Goal: Information Seeking & Learning: Find specific fact

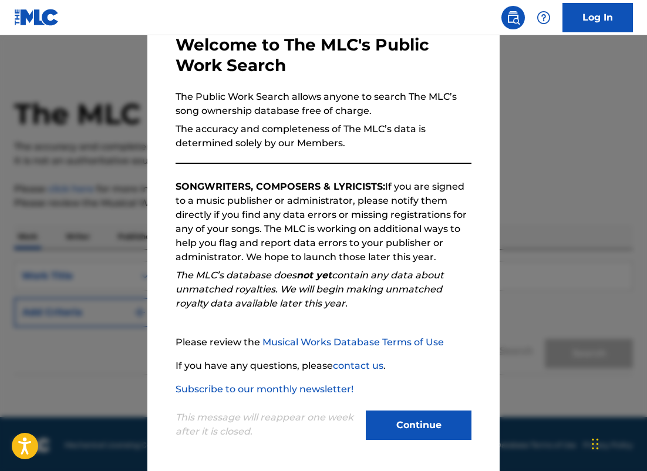
click at [423, 436] on button "Continue" at bounding box center [419, 424] width 106 height 29
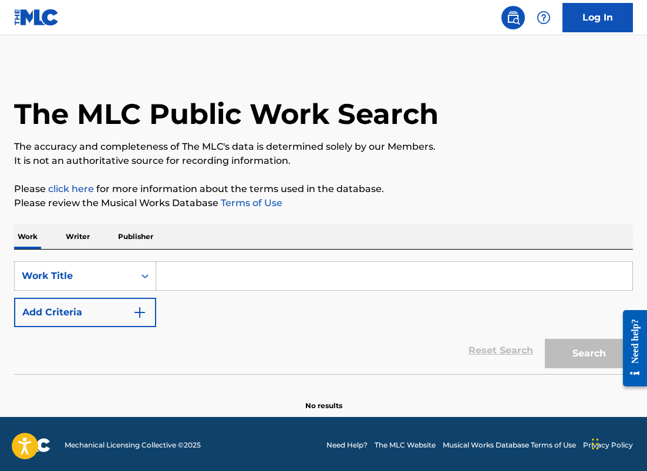
click at [233, 271] on input "Search Form" at bounding box center [394, 276] width 476 height 28
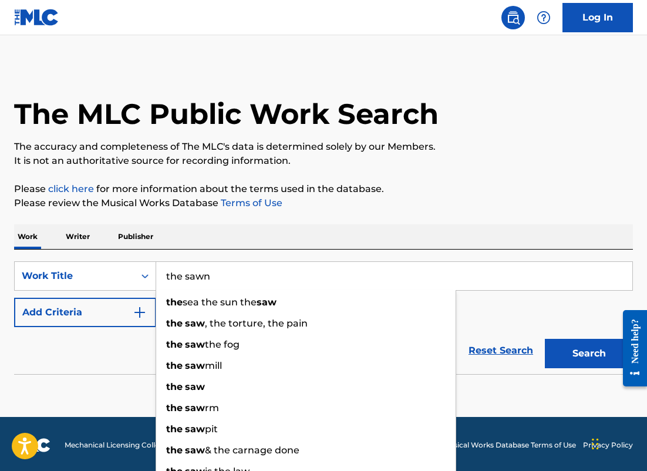
type input "the sawn"
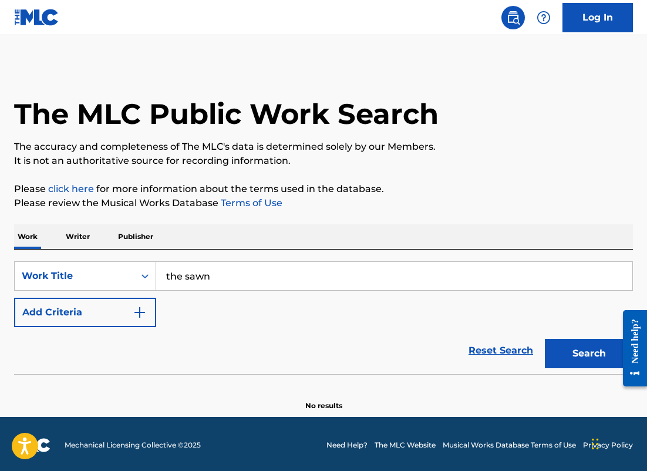
click at [14, 298] on button "Add Criteria" at bounding box center [85, 312] width 142 height 29
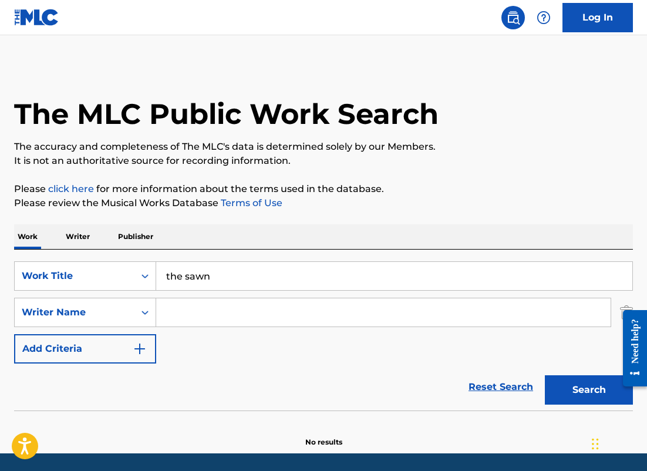
click at [281, 278] on input "the sawn" at bounding box center [394, 276] width 476 height 28
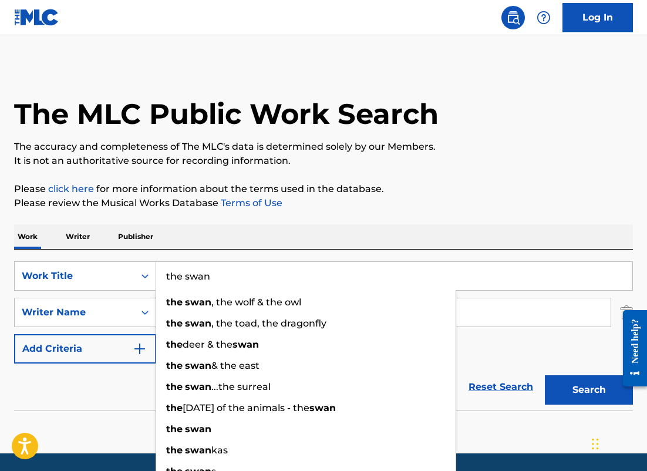
type input "the swan"
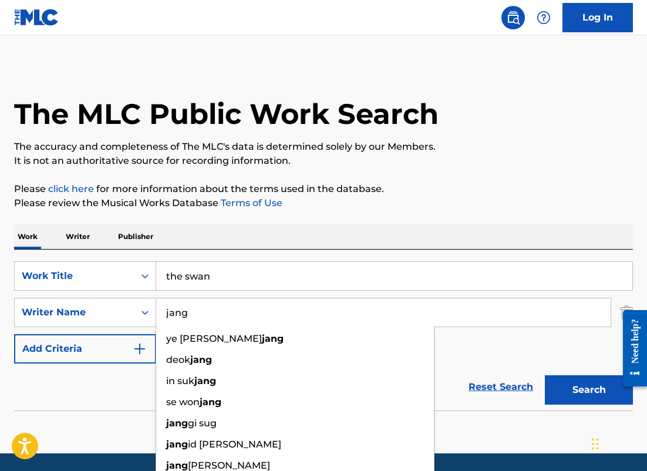
click at [545, 375] on button "Search" at bounding box center [589, 389] width 88 height 29
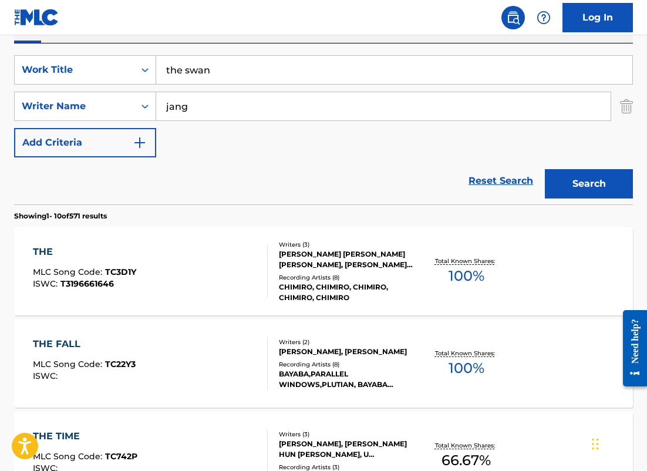
scroll to position [291, 0]
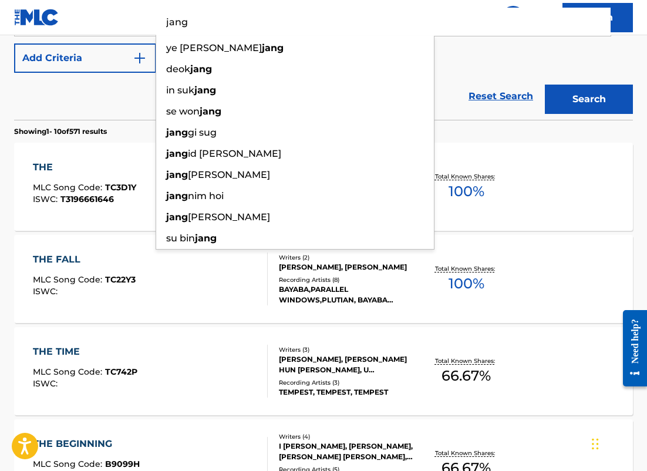
drag, startPoint x: 205, startPoint y: 21, endPoint x: 77, endPoint y: -2, distance: 130.1
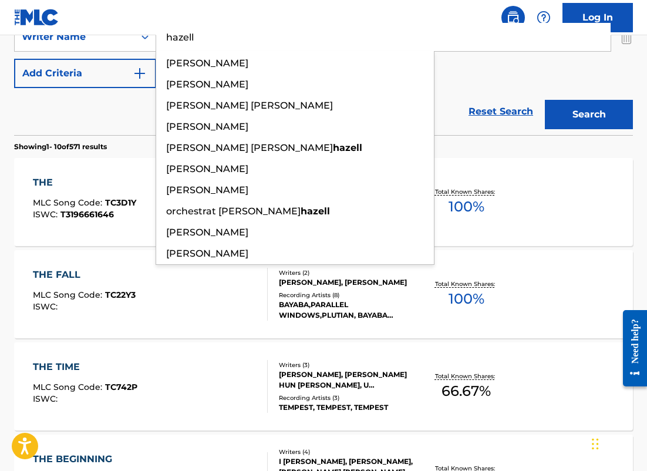
click at [545, 100] on button "Search" at bounding box center [589, 114] width 88 height 29
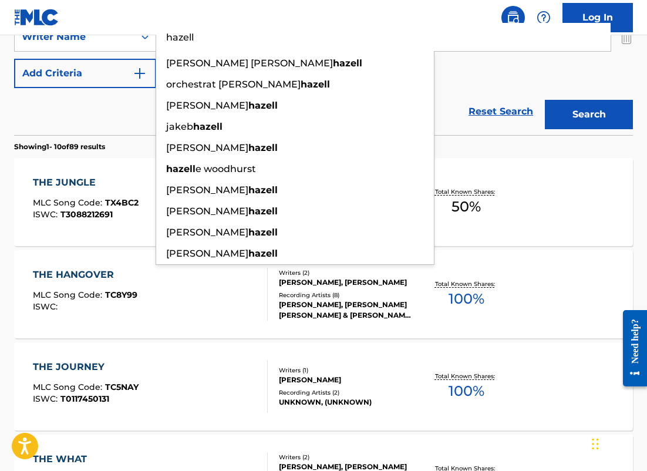
drag, startPoint x: 227, startPoint y: 31, endPoint x: 256, endPoint y: 46, distance: 32.6
click at [256, 46] on input "hazell" at bounding box center [383, 37] width 454 height 28
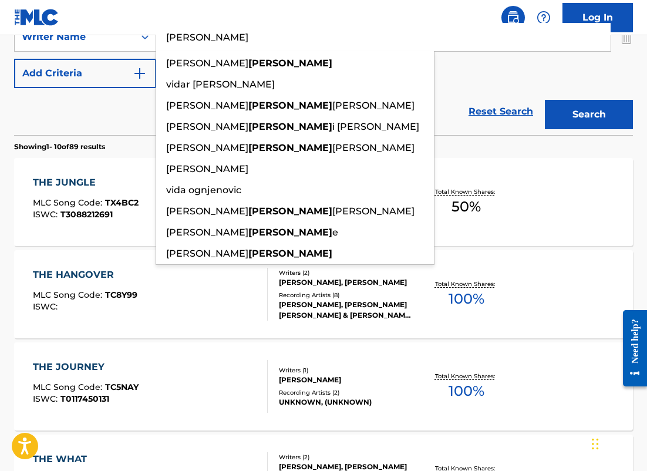
type input "[PERSON_NAME]"
click at [545, 100] on button "Search" at bounding box center [589, 114] width 88 height 29
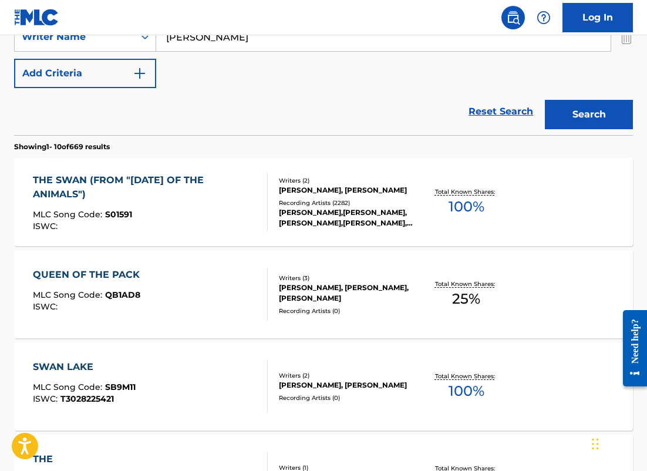
click at [246, 196] on div "THE SWAN (FROM "[DATE] OF THE ANIMALS")" at bounding box center [145, 187] width 225 height 28
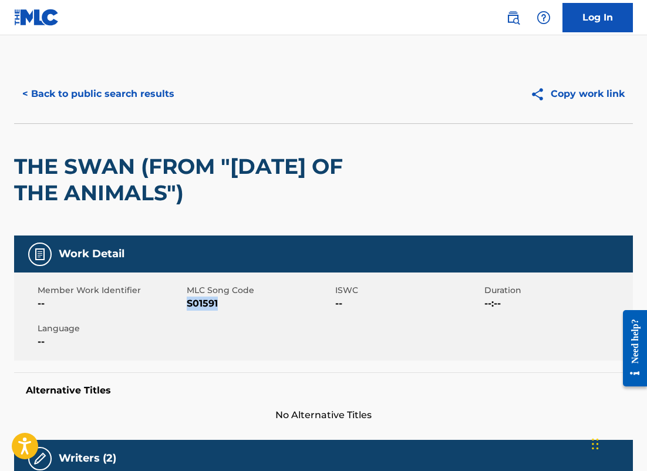
drag, startPoint x: 217, startPoint y: 302, endPoint x: 188, endPoint y: 302, distance: 29.4
click at [188, 302] on span "S01591" at bounding box center [260, 303] width 146 height 14
copy span "S01591"
click at [138, 85] on button "< Back to public search results" at bounding box center [98, 93] width 169 height 29
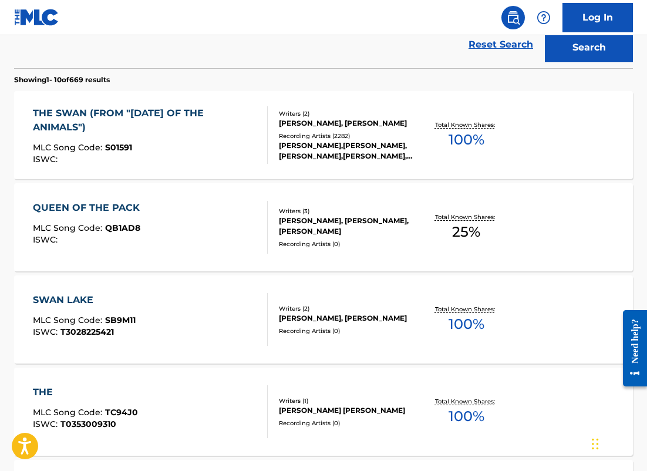
scroll to position [153, 0]
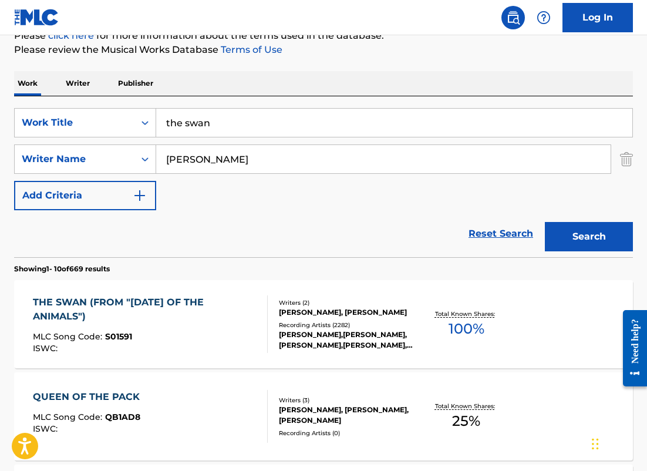
drag, startPoint x: 225, startPoint y: 129, endPoint x: 50, endPoint y: 106, distance: 176.5
click at [50, 106] on div "SearchWithCriteria2e468934-86bc-447e-be62-3268c6a1e6a3 Work Title the swan Sear…" at bounding box center [323, 176] width 619 height 161
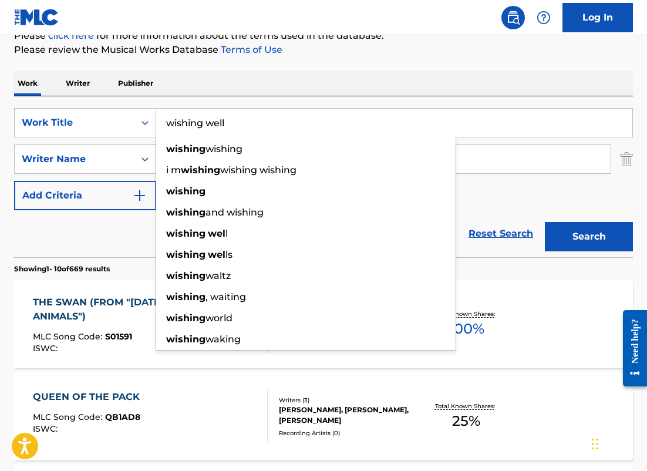
type input "wishing well"
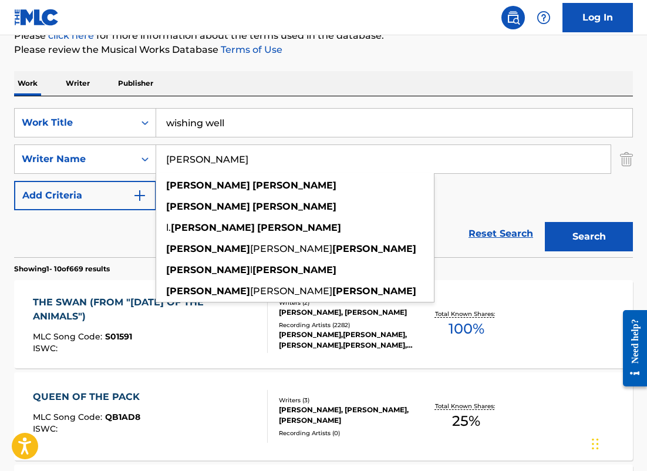
type input "[PERSON_NAME]"
click at [545, 222] on button "Search" at bounding box center [589, 236] width 88 height 29
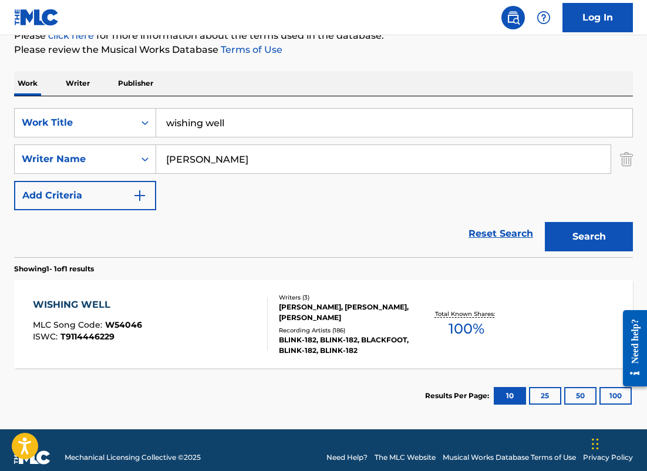
click at [159, 318] on div "WISHING WELL MLC Song Code : W54046 ISWC : T9114446229" at bounding box center [150, 324] width 235 height 53
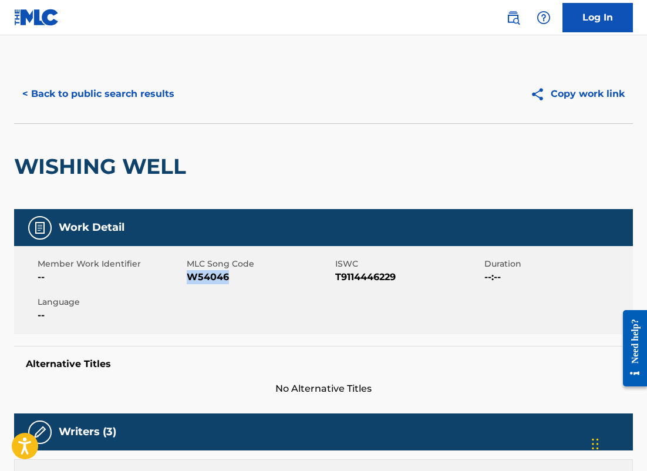
drag, startPoint x: 230, startPoint y: 277, endPoint x: 191, endPoint y: 277, distance: 38.8
click at [191, 277] on span "W54046" at bounding box center [260, 277] width 146 height 14
copy span "W54046"
click at [141, 99] on button "< Back to public search results" at bounding box center [98, 93] width 169 height 29
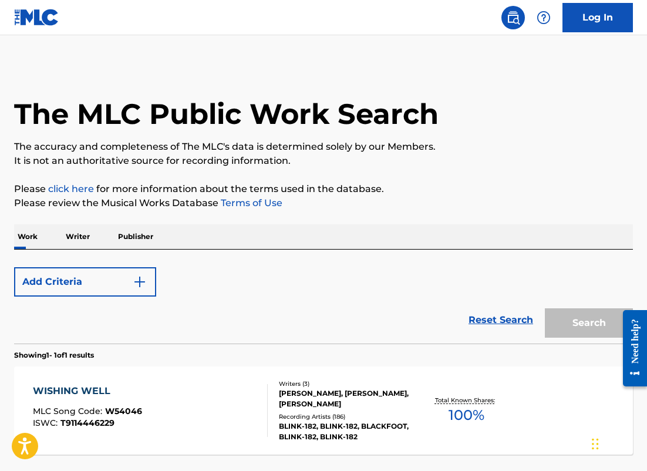
scroll to position [101, 0]
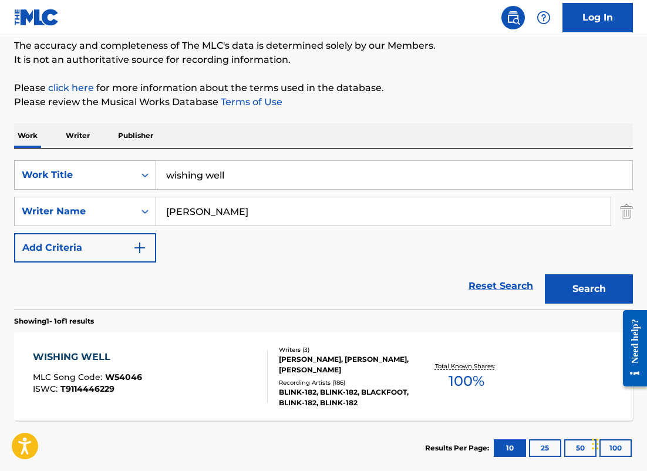
drag, startPoint x: 236, startPoint y: 208, endPoint x: 55, endPoint y: 188, distance: 182.6
click at [55, 188] on div "SearchWithCriteria2e468934-86bc-447e-be62-3268c6a1e6a3 Work Title wishing well …" at bounding box center [323, 211] width 619 height 102
paste input "Yamauchi"
type input "Yamauchi"
click at [545, 274] on button "Search" at bounding box center [589, 288] width 88 height 29
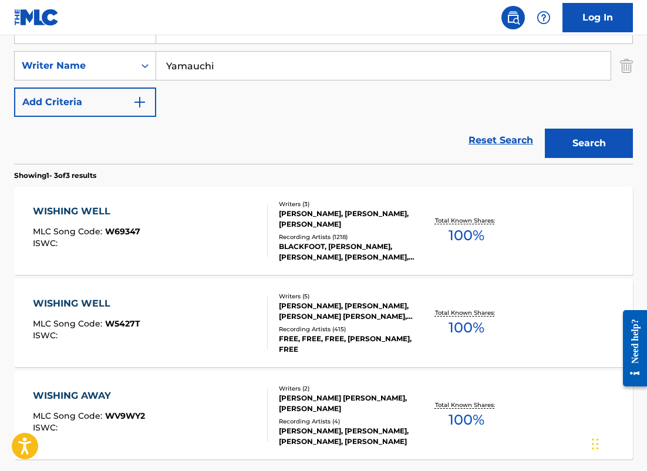
scroll to position [248, 0]
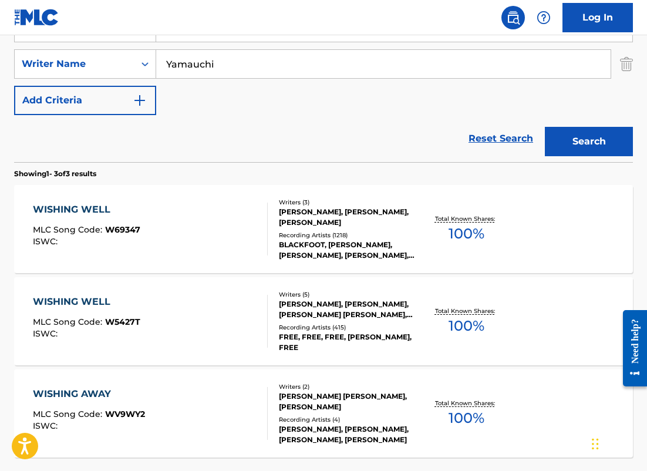
click at [204, 323] on div "WISHING WELL MLC Song Code : W5427T ISWC :" at bounding box center [150, 321] width 235 height 53
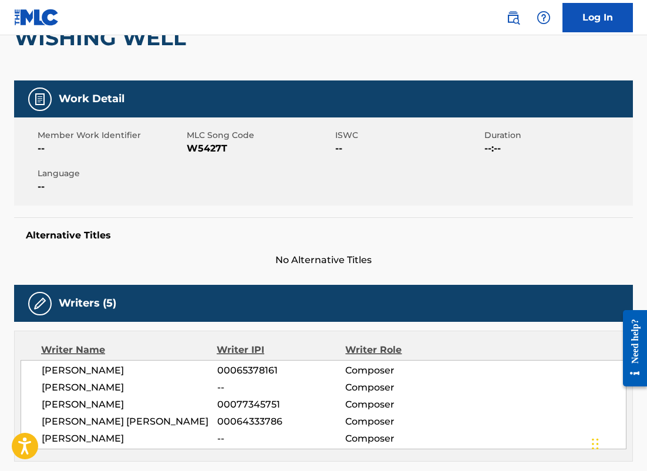
scroll to position [4, 0]
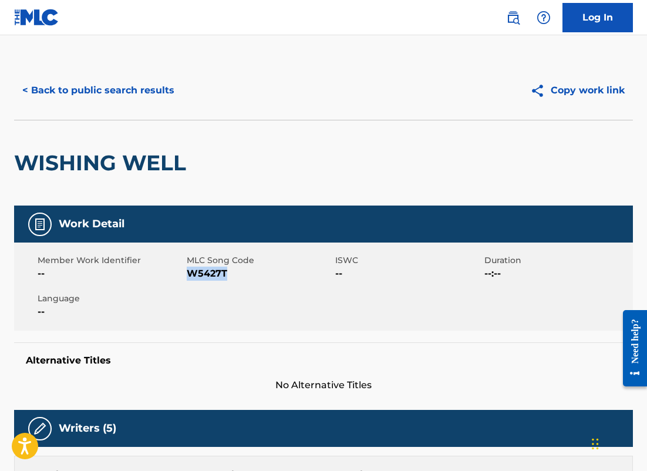
drag, startPoint x: 231, startPoint y: 274, endPoint x: 189, endPoint y: 274, distance: 41.7
click at [189, 274] on span "W5427T" at bounding box center [260, 274] width 146 height 14
copy span "W5427T"
click at [154, 86] on button "< Back to public search results" at bounding box center [98, 90] width 169 height 29
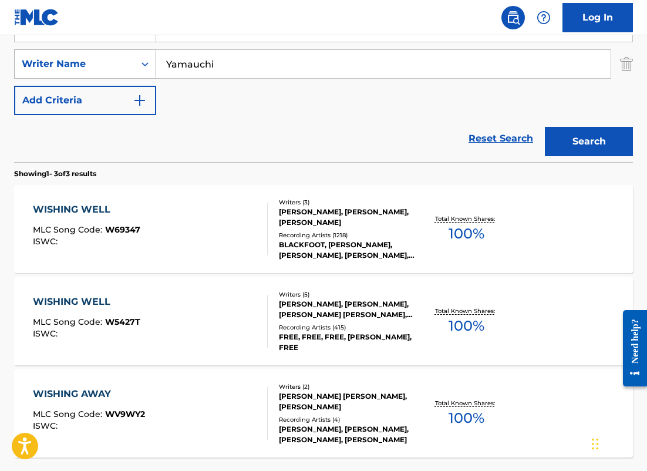
drag, startPoint x: 223, startPoint y: 71, endPoint x: 128, endPoint y: 71, distance: 95.1
click at [129, 71] on div "SearchWithCriteriaf6053fea-2288-429d-9e94-11ae739ab18d Writer Name [PERSON_NAME]" at bounding box center [323, 63] width 619 height 29
paste input "[PERSON_NAME]"
drag, startPoint x: 298, startPoint y: 70, endPoint x: 86, endPoint y: 60, distance: 212.2
click at [86, 61] on div "SearchWithCriteriaf6053fea-2288-429d-9e94-11ae739ab18d Writer Name [PERSON_NAME]" at bounding box center [323, 63] width 619 height 29
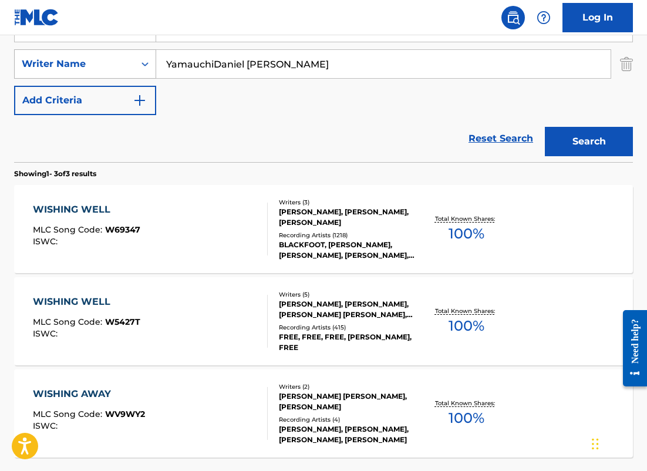
paste input "Search Form"
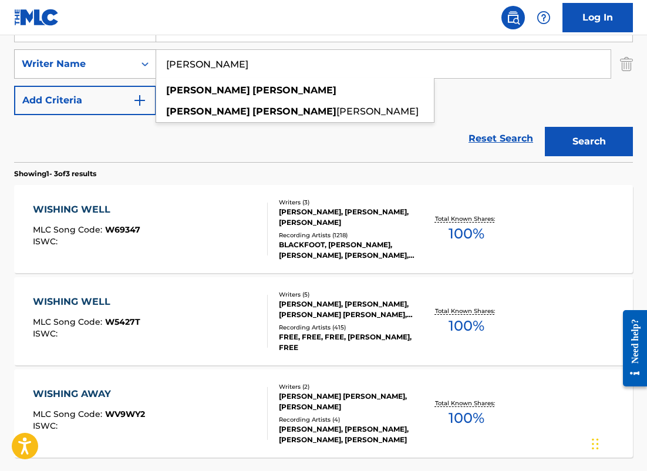
click at [545, 127] on button "Search" at bounding box center [589, 141] width 88 height 29
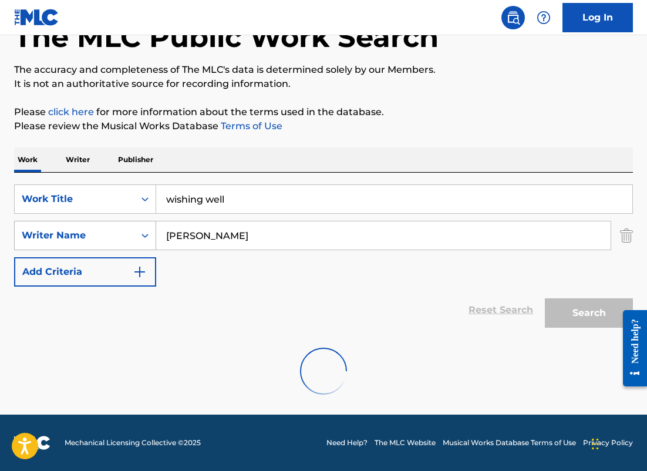
scroll to position [39, 0]
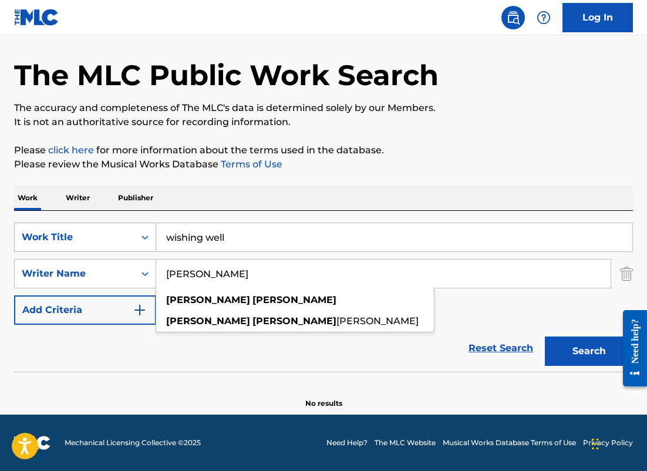
drag, startPoint x: 242, startPoint y: 276, endPoint x: 92, endPoint y: 239, distance: 154.2
click at [92, 239] on div "SearchWithCriteria2e468934-86bc-447e-be62-3268c6a1e6a3 Work Title wishing well …" at bounding box center [323, 274] width 619 height 102
paste input "[PERSON_NAME]"
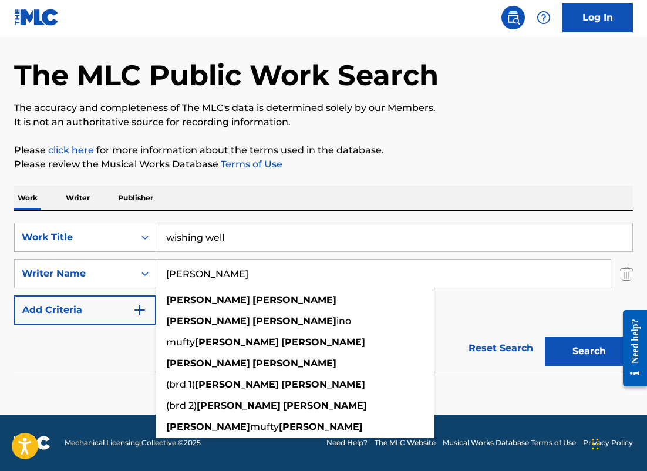
type input "[PERSON_NAME]"
click at [545, 336] on button "Search" at bounding box center [589, 350] width 88 height 29
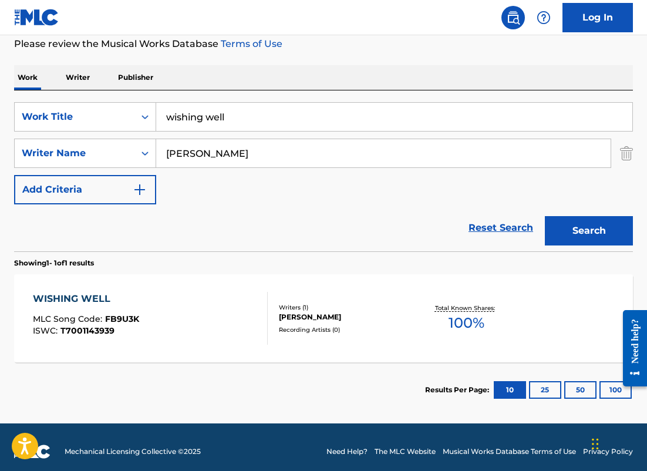
scroll to position [166, 0]
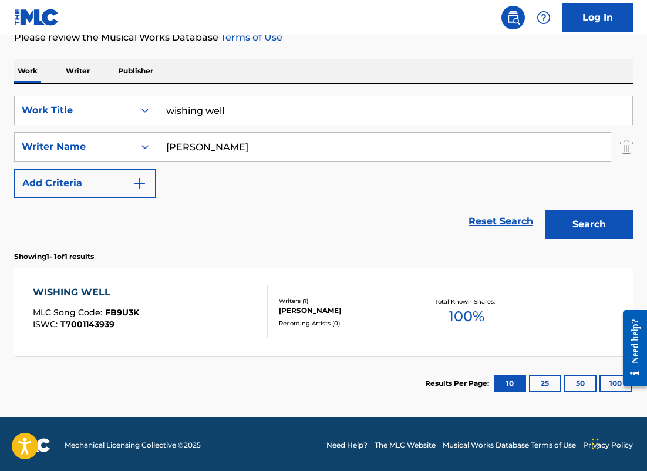
click at [194, 321] on div "WISHING WELL MLC Song Code : FB9U3K ISWC : T7001143939" at bounding box center [150, 311] width 235 height 53
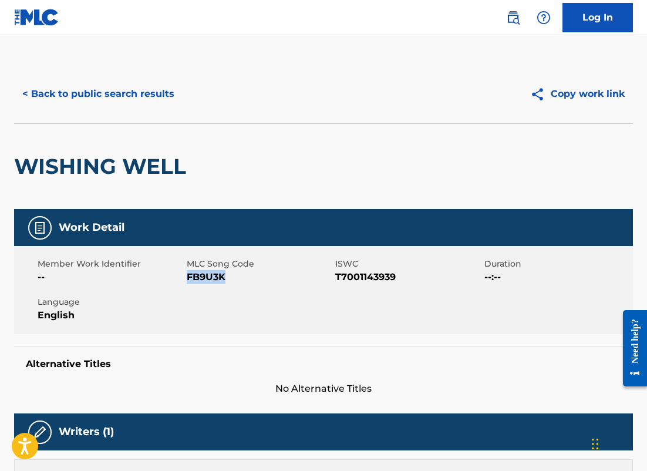
drag, startPoint x: 227, startPoint y: 278, endPoint x: 187, endPoint y: 278, distance: 40.5
click at [187, 278] on span "FB9U3K" at bounding box center [260, 277] width 146 height 14
copy span "FB9U3K"
click at [143, 93] on button "< Back to public search results" at bounding box center [98, 93] width 169 height 29
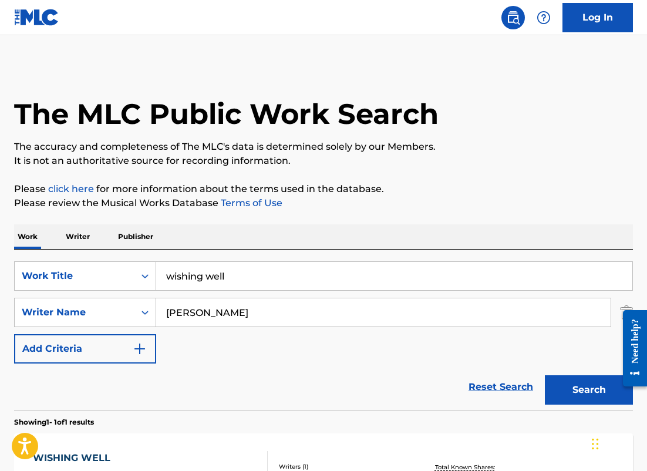
scroll to position [101, 0]
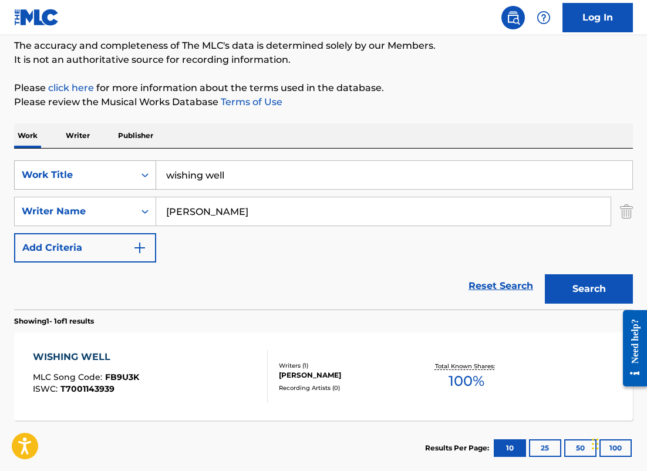
drag, startPoint x: 234, startPoint y: 211, endPoint x: 95, endPoint y: 183, distance: 142.0
click at [96, 190] on div "SearchWithCriteria2e468934-86bc-447e-be62-3268c6a1e6a3 Work Title wishing well …" at bounding box center [323, 211] width 619 height 102
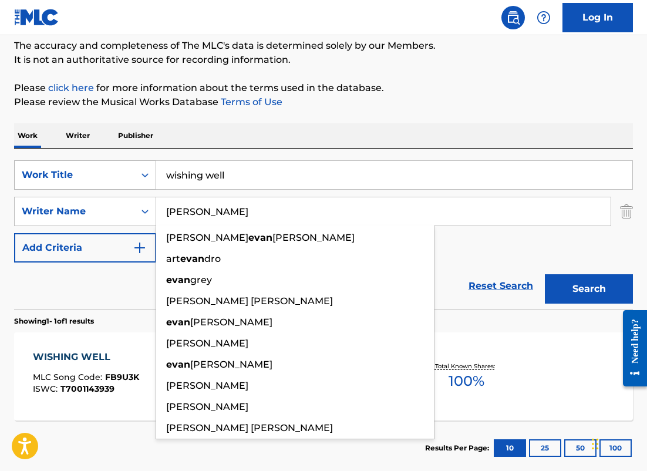
click at [545, 274] on button "Search" at bounding box center [589, 288] width 88 height 29
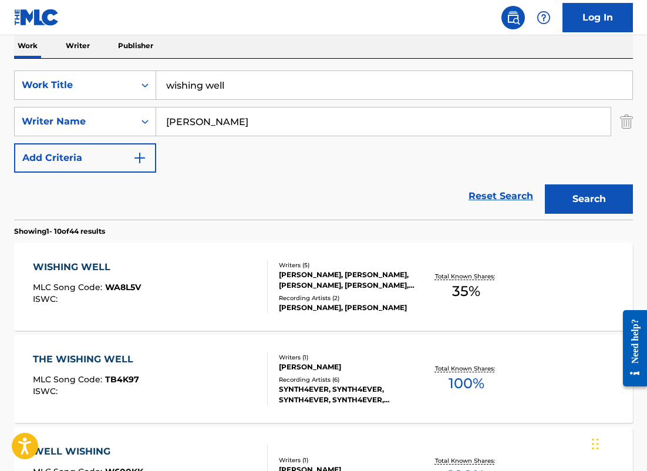
scroll to position [196, 0]
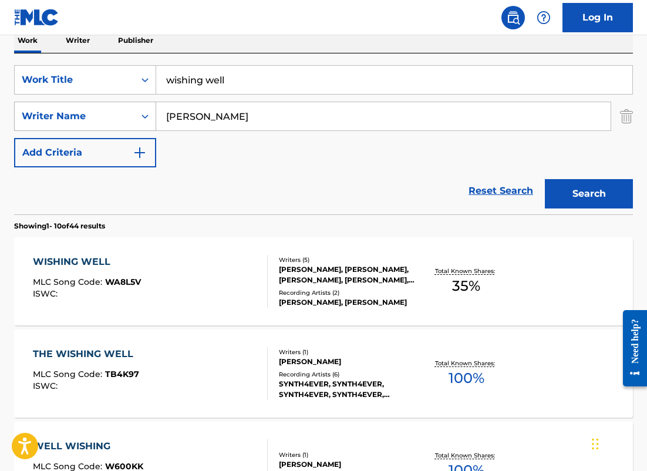
drag, startPoint x: 238, startPoint y: 116, endPoint x: 116, endPoint y: 102, distance: 123.5
click at [116, 102] on div "SearchWithCriteriaf6053fea-2288-429d-9e94-11ae739ab18d Writer Name [PERSON_NAME]" at bounding box center [323, 116] width 619 height 29
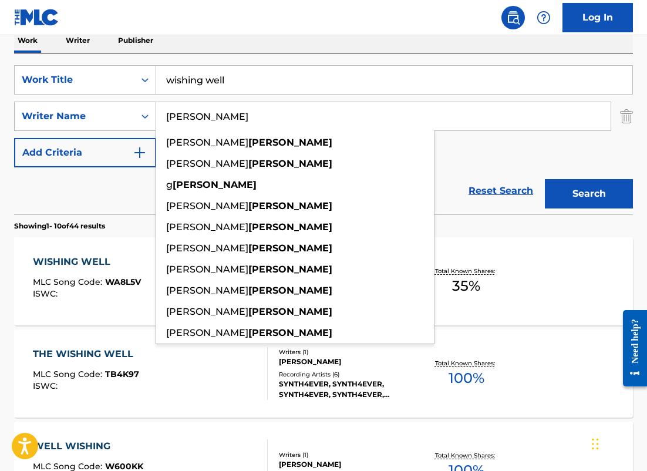
paste input "[PERSON_NAME]"
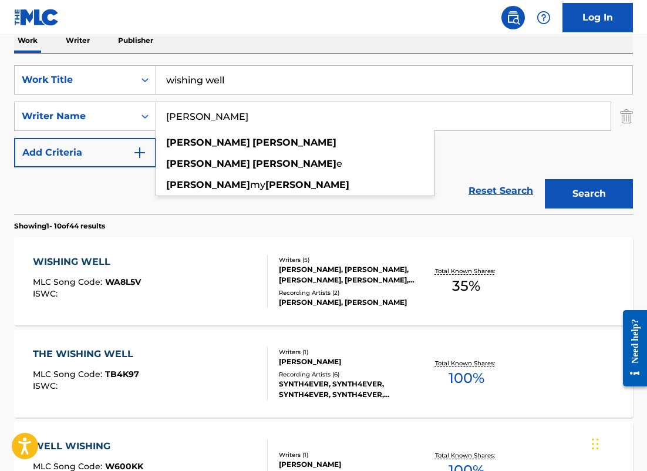
type input "[PERSON_NAME]"
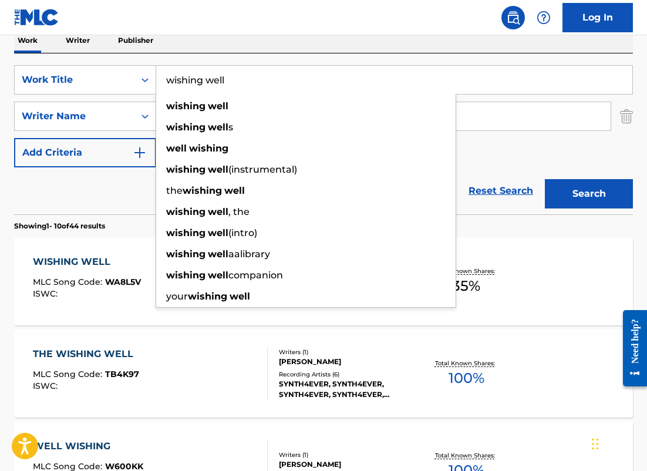
drag, startPoint x: 234, startPoint y: 87, endPoint x: 204, endPoint y: 83, distance: 30.1
click at [204, 83] on input "wishing well" at bounding box center [394, 80] width 476 height 28
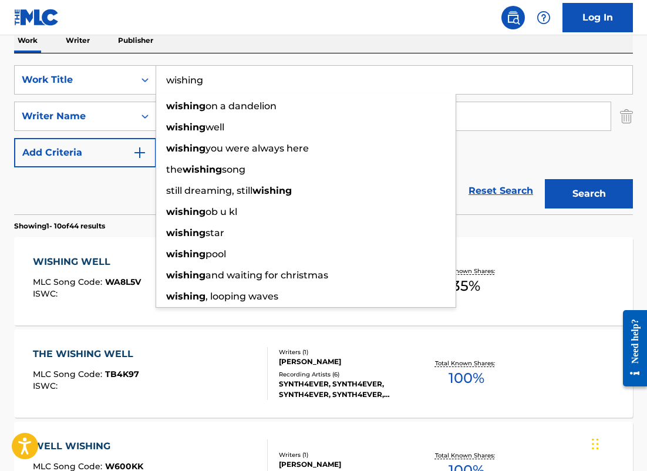
click at [545, 179] on button "Search" at bounding box center [589, 193] width 88 height 29
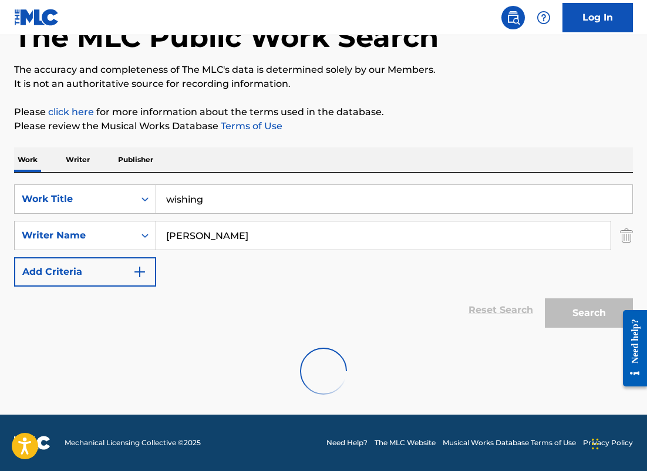
scroll to position [39, 0]
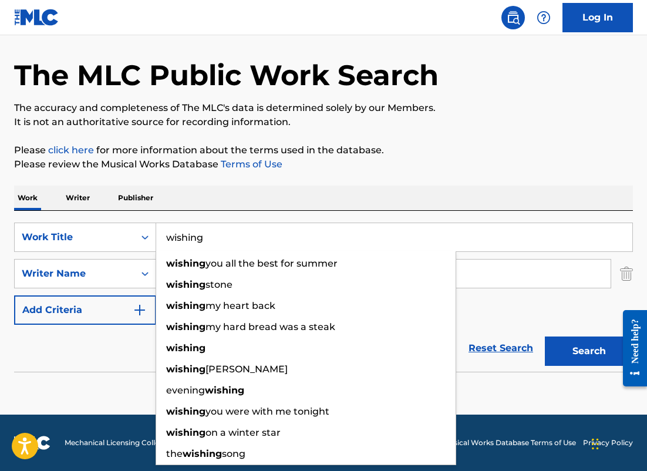
click at [221, 236] on input "wishing" at bounding box center [394, 237] width 476 height 28
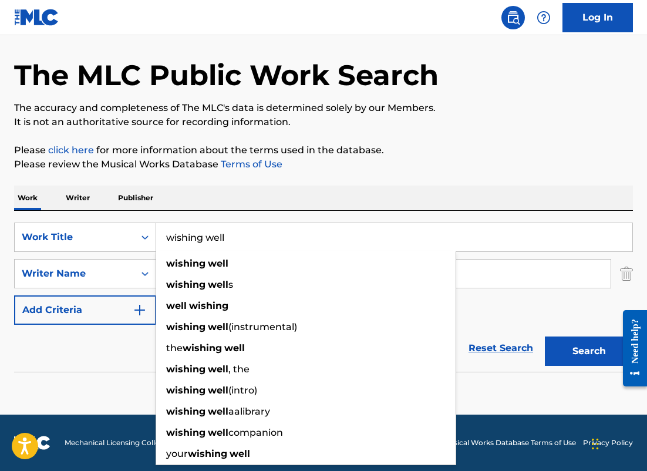
type input "wishing well"
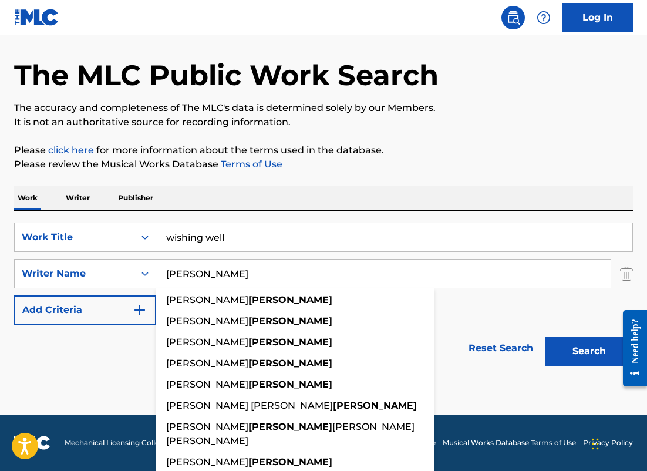
type input "[PERSON_NAME]"
click at [545, 336] on button "Search" at bounding box center [589, 350] width 88 height 29
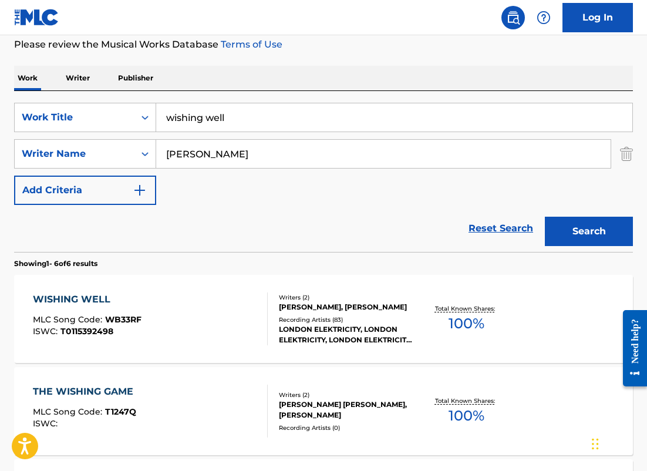
scroll to position [163, 0]
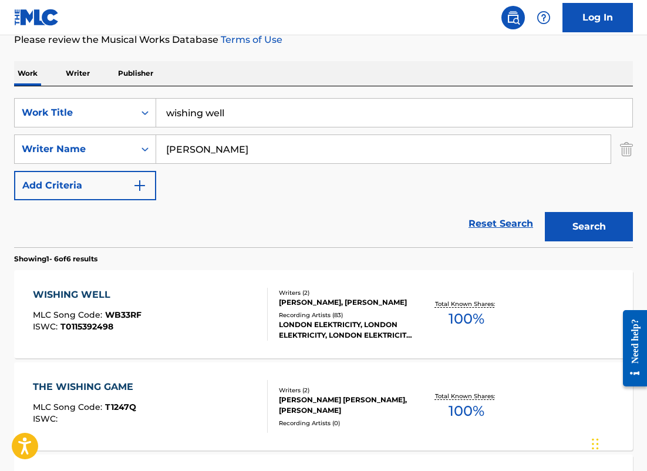
click at [233, 317] on div "WISHING WELL MLC Song Code : WB33RF ISWC : T0115392498" at bounding box center [150, 314] width 235 height 53
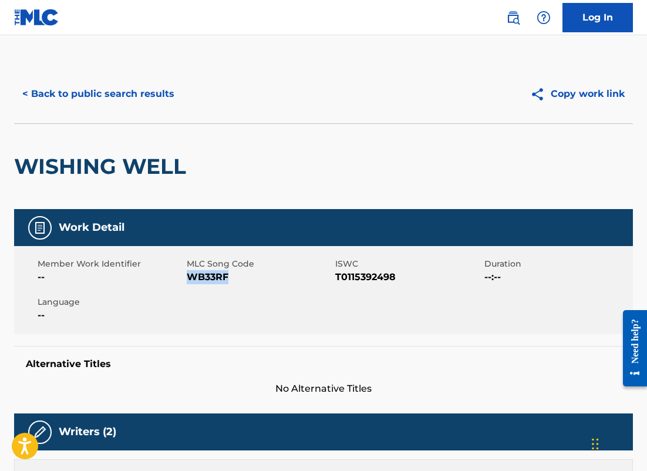
copy span "WB33RF"
drag, startPoint x: 232, startPoint y: 279, endPoint x: 190, endPoint y: 279, distance: 42.3
click at [190, 279] on span "WB33RF" at bounding box center [260, 277] width 146 height 14
